Goal: Information Seeking & Learning: Learn about a topic

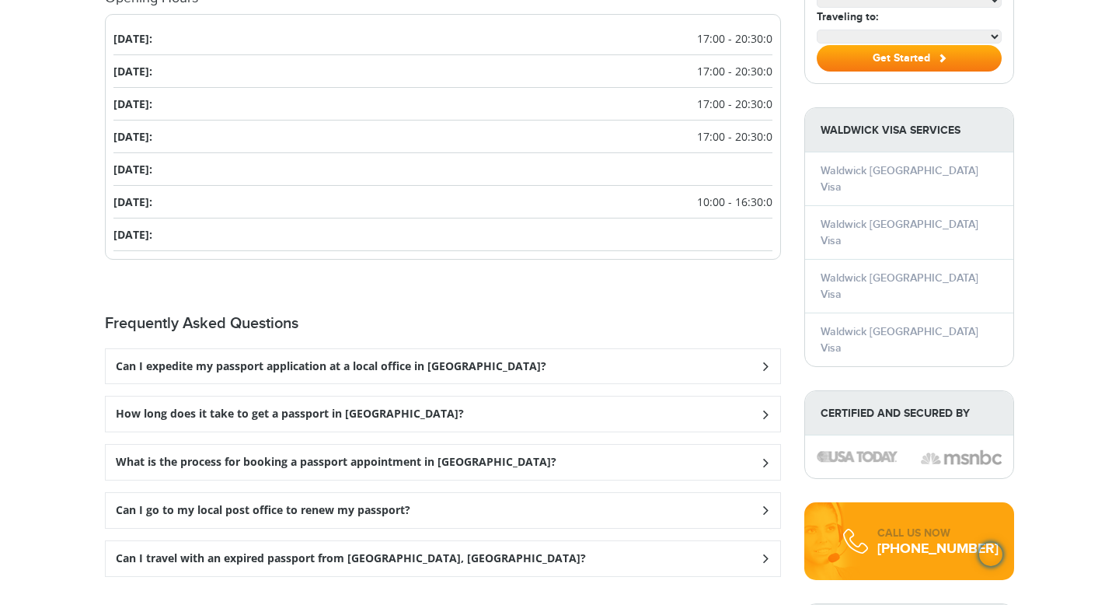
scroll to position [1461, 0]
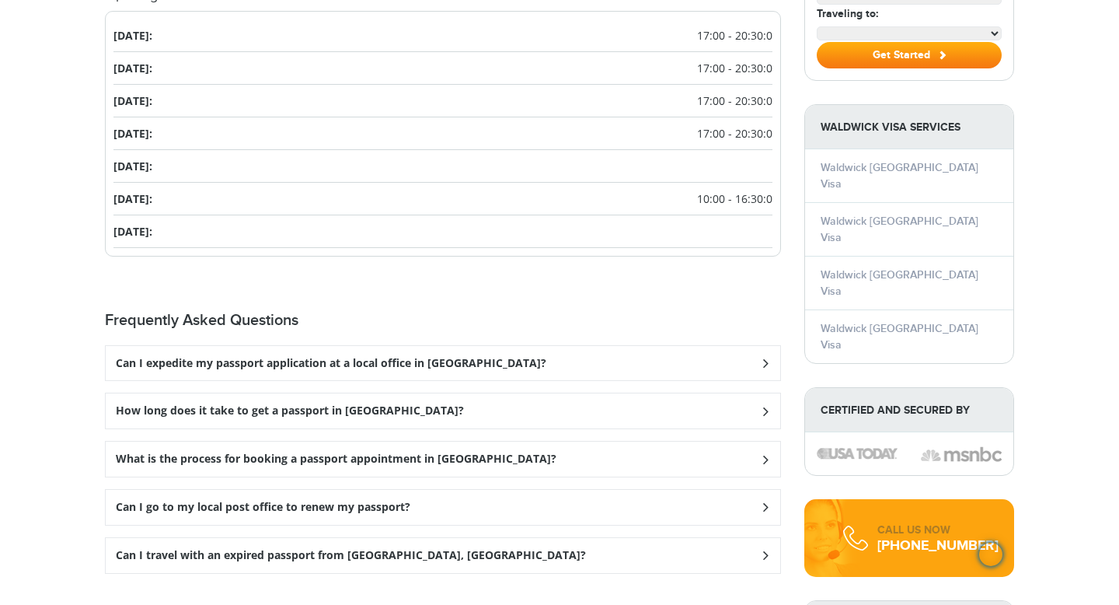
select select "**********"
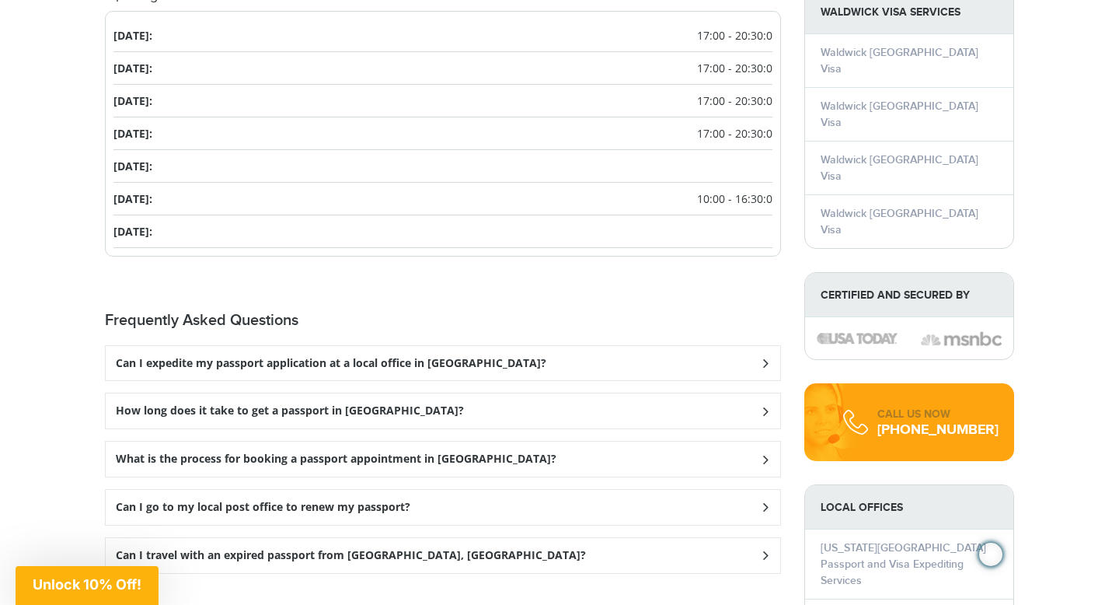
scroll to position [0, 0]
click at [413, 357] on h3 "Can I expedite my passport application at a local office in [GEOGRAPHIC_DATA]?" at bounding box center [331, 363] width 431 height 13
